Goal: Task Accomplishment & Management: Complete application form

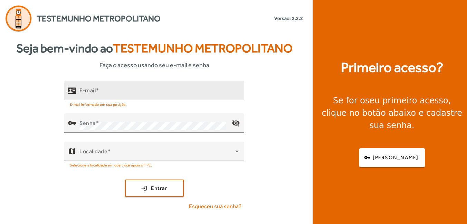
click at [107, 89] on div "E-mail" at bounding box center [158, 91] width 159 height 20
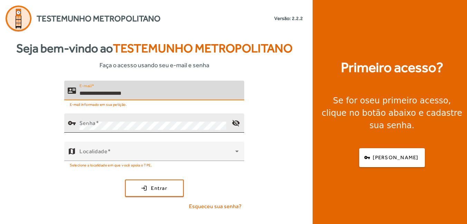
type input "**********"
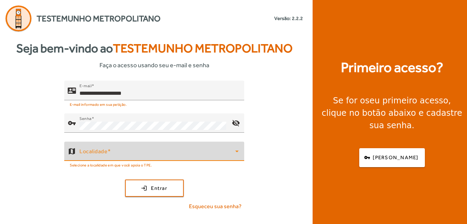
click at [236, 152] on icon at bounding box center [237, 151] width 8 height 8
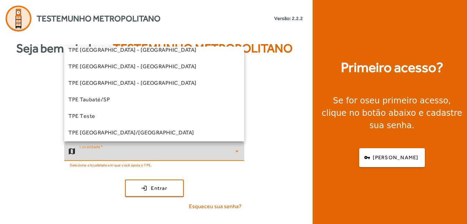
scroll to position [209, 0]
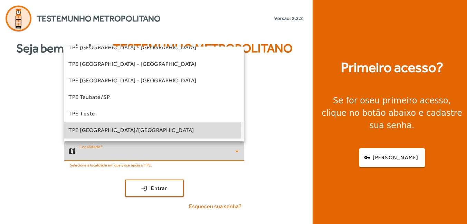
click at [101, 130] on span "TPE [GEOGRAPHIC_DATA]/[GEOGRAPHIC_DATA]" at bounding box center [131, 130] width 126 height 8
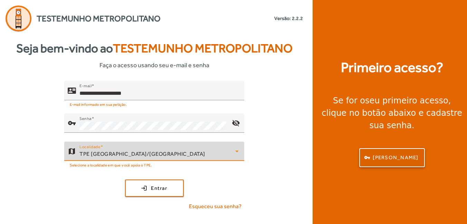
click at [393, 154] on span "[PERSON_NAME]" at bounding box center [395, 158] width 46 height 8
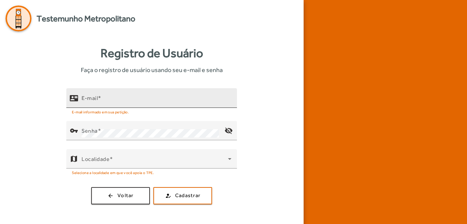
click at [118, 100] on input "E-mail" at bounding box center [156, 101] width 150 height 8
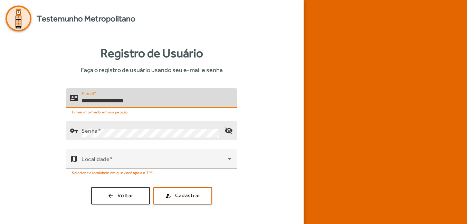
type input "**********"
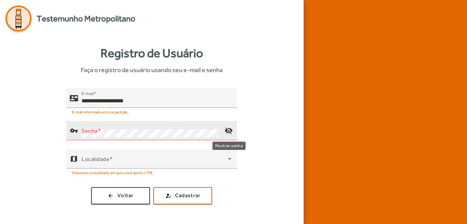
click at [228, 129] on mat-icon "visibility_off" at bounding box center [228, 131] width 17 height 17
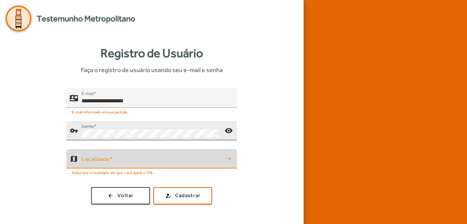
click at [228, 161] on icon at bounding box center [229, 159] width 8 height 8
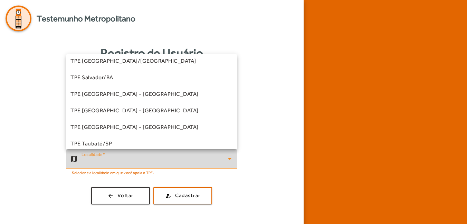
scroll to position [209, 0]
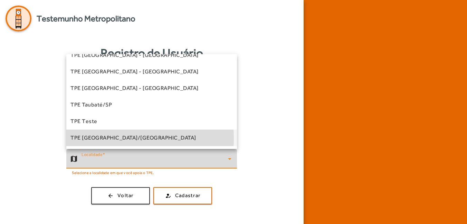
click at [102, 138] on span "TPE [GEOGRAPHIC_DATA]/[GEOGRAPHIC_DATA]" at bounding box center [133, 138] width 126 height 8
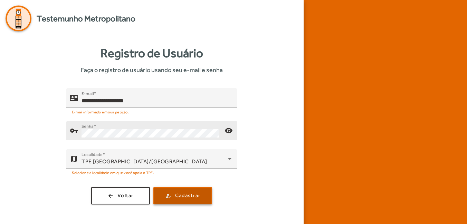
click at [188, 196] on span "Cadastrar" at bounding box center [187, 196] width 25 height 8
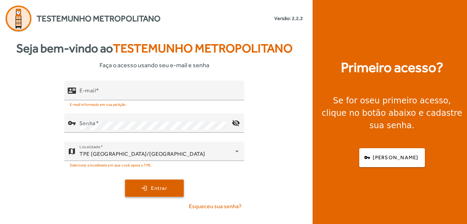
click at [161, 187] on span "Entrar" at bounding box center [159, 189] width 16 height 8
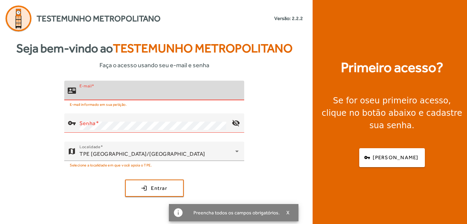
click at [114, 91] on input "E-mail" at bounding box center [158, 93] width 159 height 8
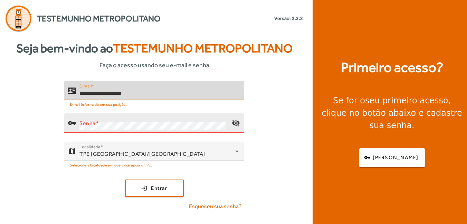
type input "**********"
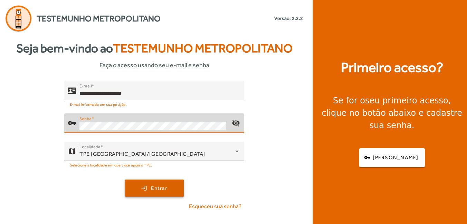
click at [167, 186] on span "submit" at bounding box center [154, 188] width 57 height 17
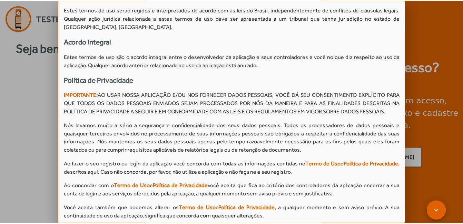
scroll to position [684, 0]
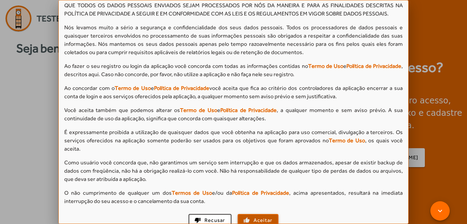
click at [255, 217] on span "Aceitar" at bounding box center [262, 221] width 19 height 8
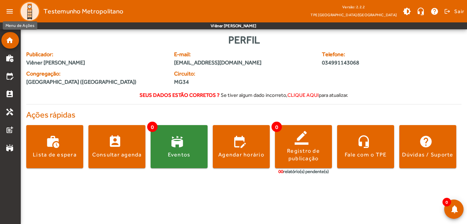
click at [9, 11] on mat-icon "menu" at bounding box center [10, 11] width 14 height 14
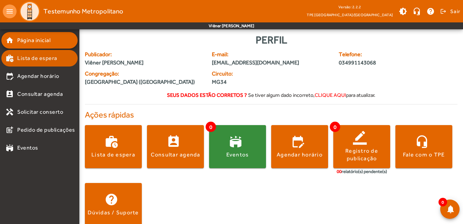
click at [38, 58] on span "Lista de espera" at bounding box center [37, 58] width 40 height 8
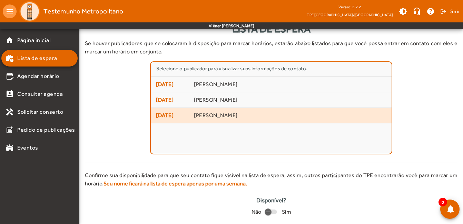
scroll to position [31, 0]
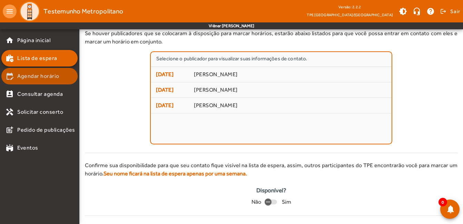
click at [36, 77] on span "Agendar horário" at bounding box center [38, 76] width 42 height 8
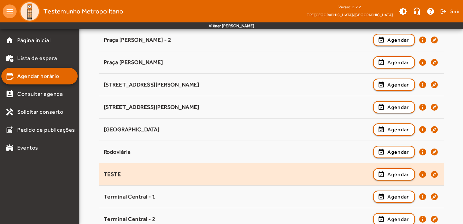
scroll to position [228, 0]
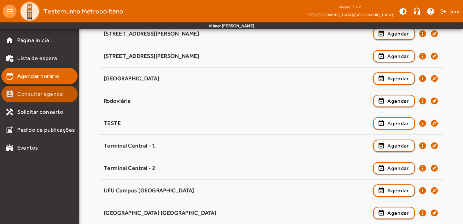
click at [40, 93] on span "Consultar agenda" at bounding box center [40, 94] width 46 height 8
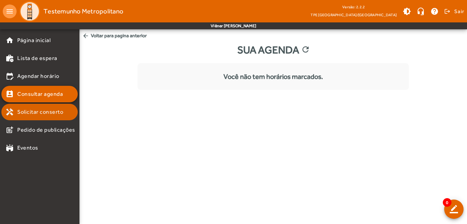
click at [29, 114] on span "Solicitar conserto" at bounding box center [40, 112] width 46 height 8
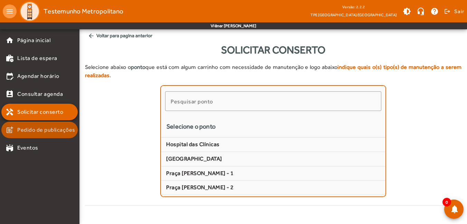
click at [29, 128] on span "Pedido de publicações" at bounding box center [46, 130] width 58 height 8
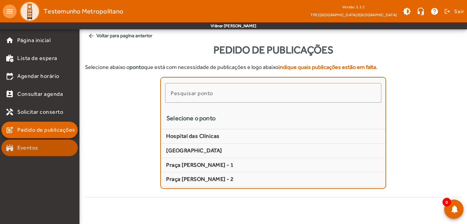
click at [24, 148] on span "Eventos" at bounding box center [27, 148] width 21 height 8
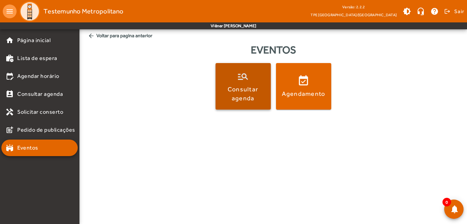
click at [246, 98] on div "Consultar agenda" at bounding box center [243, 93] width 52 height 17
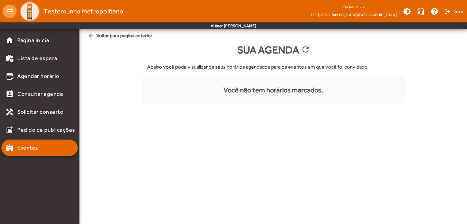
click at [29, 12] on img at bounding box center [29, 11] width 21 height 21
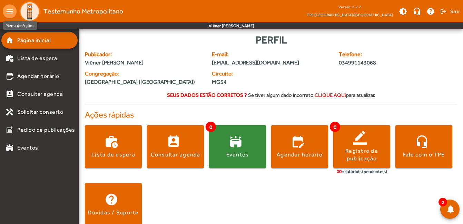
click at [9, 10] on mat-icon "menu" at bounding box center [10, 11] width 14 height 14
